Goal: Complete application form

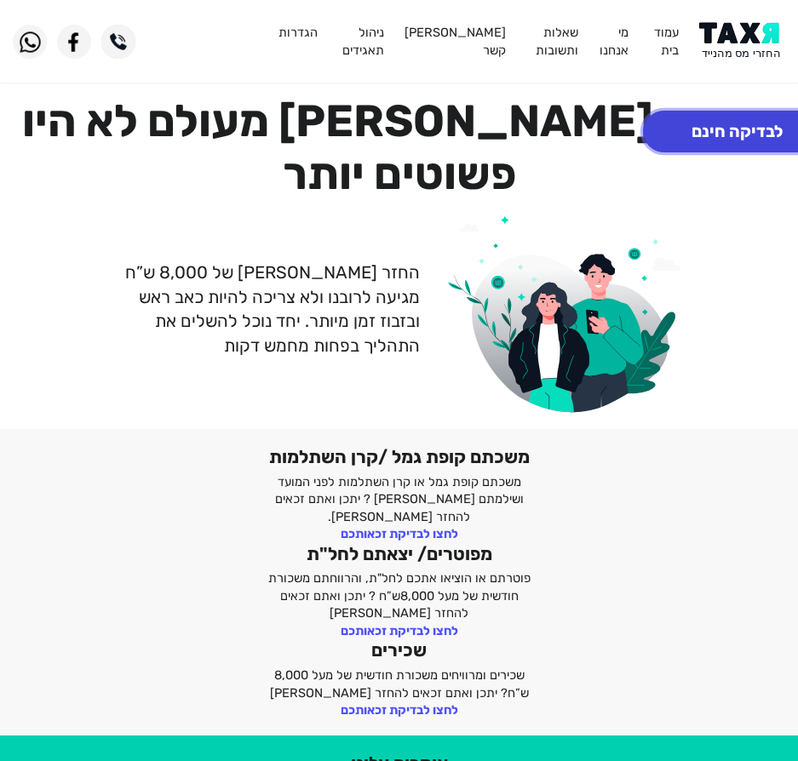
click at [706, 120] on button "לבדיקה חינם" at bounding box center [737, 132] width 188 height 42
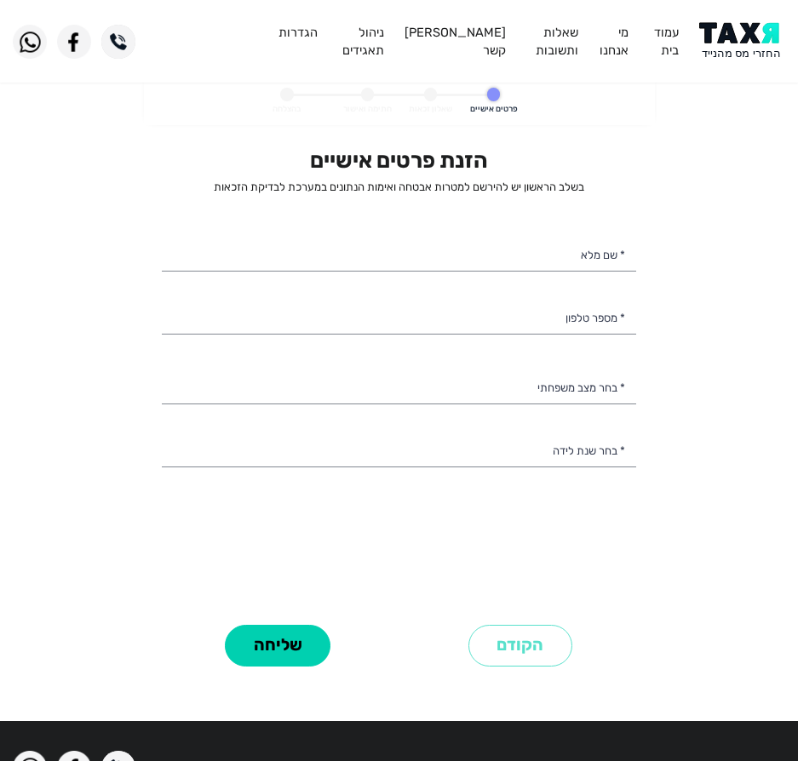
select select
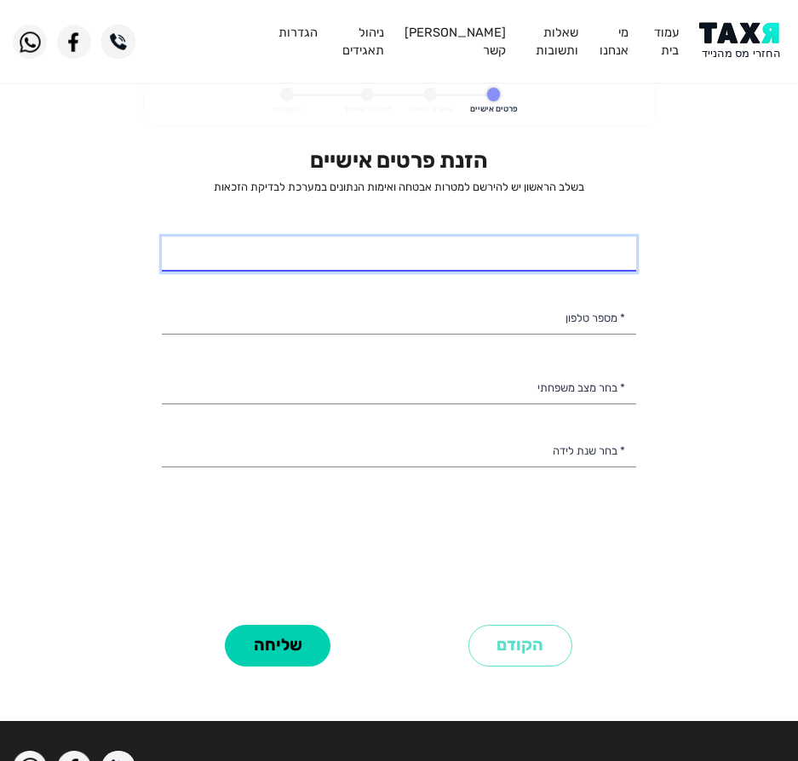
click at [548, 253] on input "* שם מלא" at bounding box center [399, 255] width 474 height 36
type input "ו"
type input "[PERSON_NAME] [PERSON_NAME]"
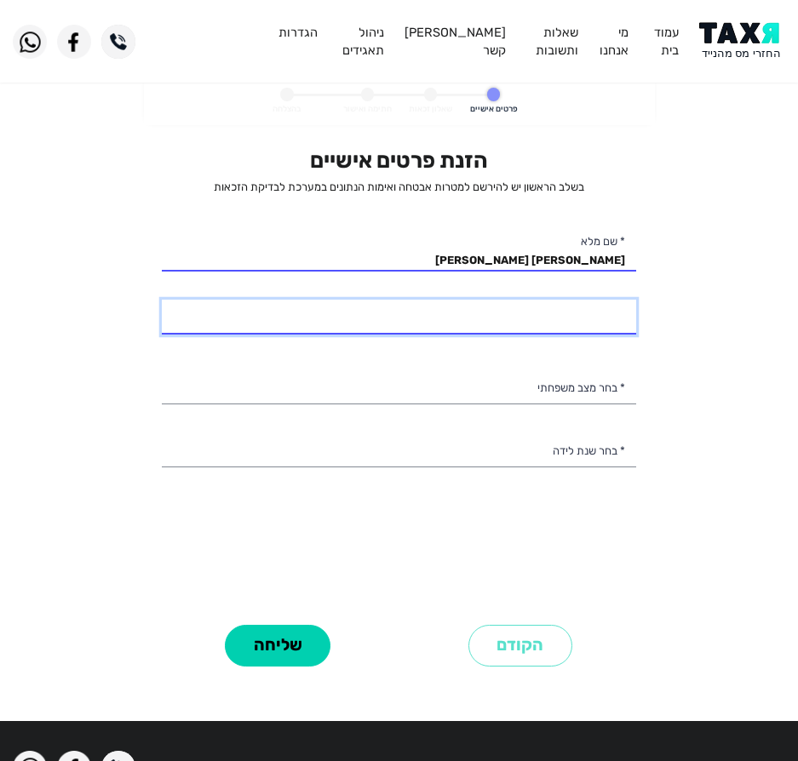
click at [507, 312] on input "* מספר טלפון" at bounding box center [399, 318] width 474 height 36
type input "053-3575587"
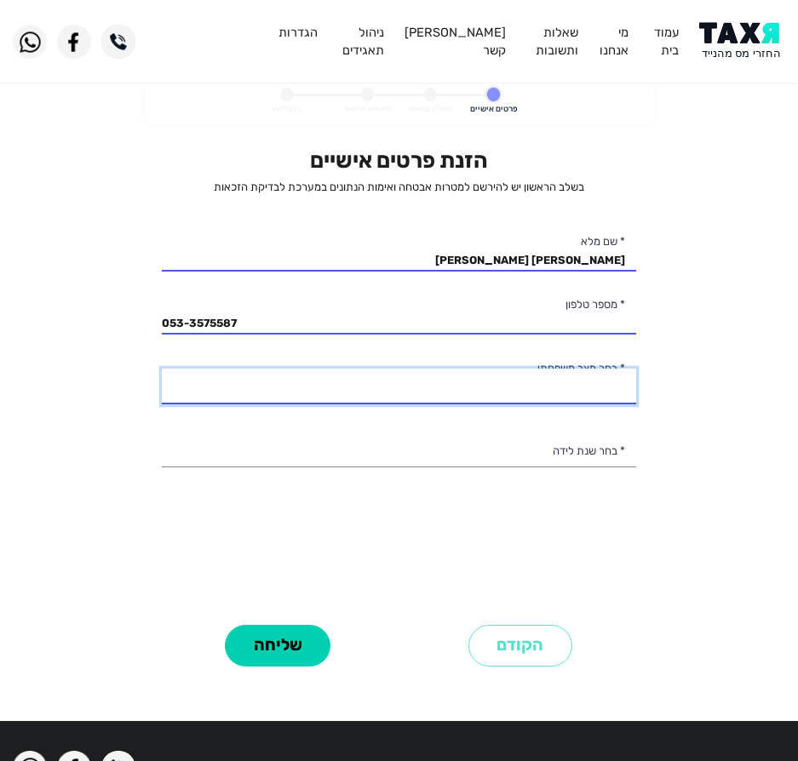
click at [425, 375] on select "רווק/ה נשוי/[PERSON_NAME]/ה אלמן/נה" at bounding box center [399, 387] width 474 height 36
click at [162, 369] on select "רווק/ה נשוי/[PERSON_NAME]/ה אלמן/נה" at bounding box center [399, 387] width 474 height 36
click at [490, 396] on select "רווק/ה נשוי/[PERSON_NAME]/ה אלמן/נה" at bounding box center [399, 387] width 474 height 36
select select "2: Married"
click at [162, 369] on select "רווק/ה נשוי/[PERSON_NAME]/ה אלמן/נה" at bounding box center [399, 387] width 474 height 36
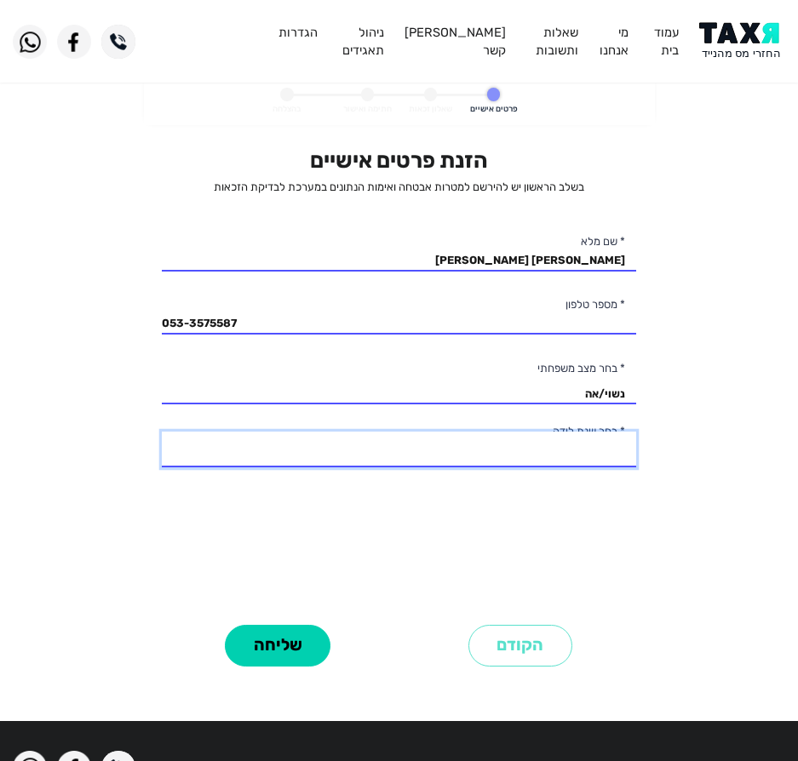
click at [460, 456] on select "2003 2002 2001 2000 1999 1998 1997 1996 1995 1994 1993 1992 1991 1990 1989 1988…" at bounding box center [399, 450] width 474 height 36
select select "39: 1965"
click at [162, 432] on select "2003 2002 2001 2000 1999 1998 1997 1996 1995 1994 1993 1992 1991 1990 1989 1988…" at bounding box center [399, 450] width 474 height 36
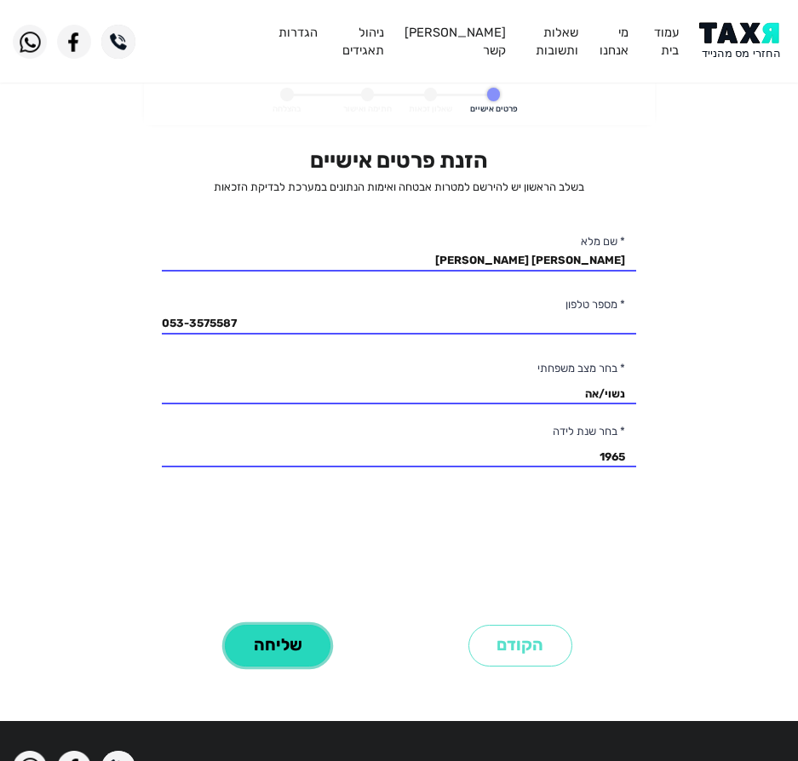
click at [277, 650] on button "שליחה" at bounding box center [278, 646] width 106 height 42
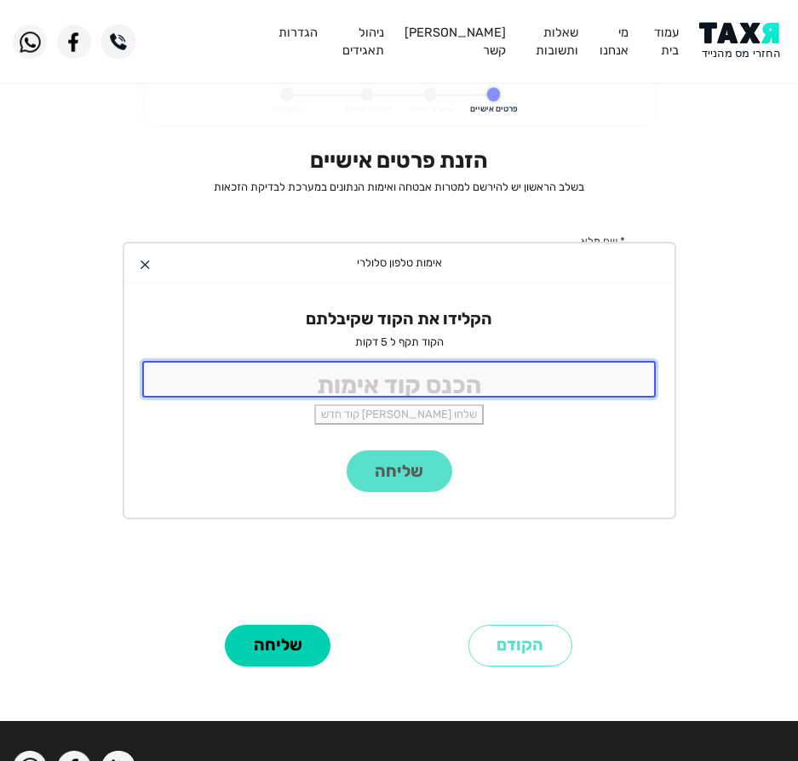
click at [497, 379] on input "tel" at bounding box center [399, 379] width 514 height 37
type input "9988"
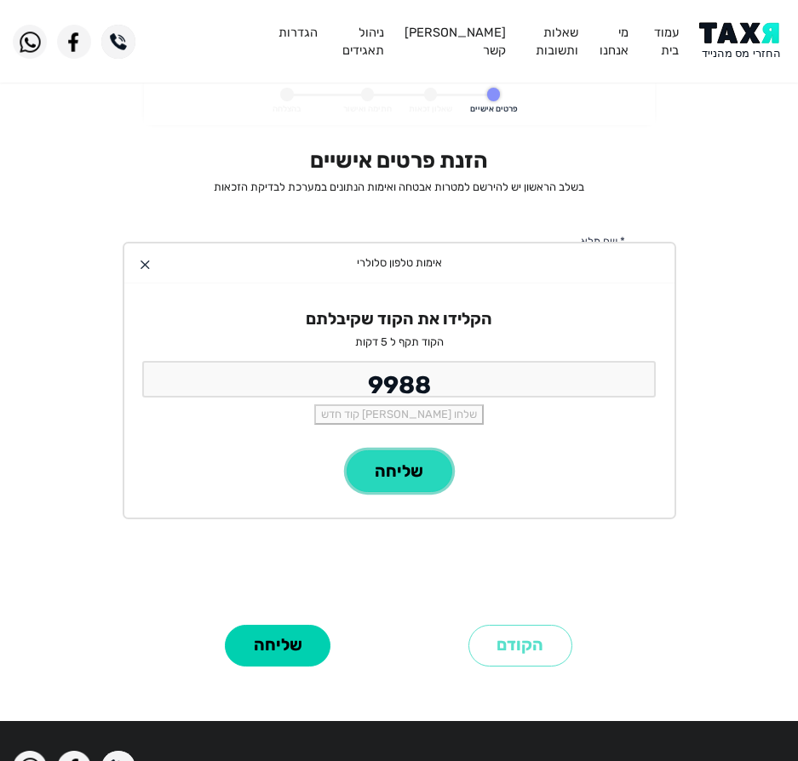
click at [408, 466] on button "שליחה" at bounding box center [399, 471] width 106 height 42
